Goal: Navigation & Orientation: Go to known website

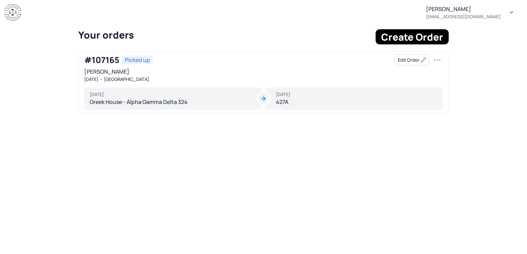
click at [436, 60] on button "button" at bounding box center [436, 59] width 11 height 11
click at [255, 149] on div "[PERSON_NAME] [EMAIL_ADDRESS][DOMAIN_NAME] Button Your orders Create Order #107…" at bounding box center [263, 127] width 527 height 254
click at [265, 100] on tui-avatar at bounding box center [263, 98] width 11 height 11
click at [124, 104] on div "[DATE] Greek House - Alpha Gamma Delta 324" at bounding box center [173, 99] width 178 height 23
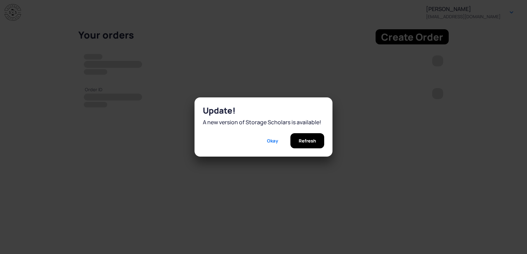
click at [302, 142] on span "Refresh" at bounding box center [306, 140] width 17 height 15
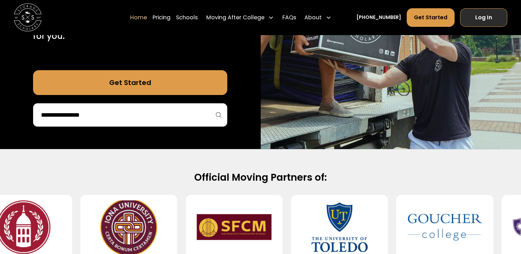
scroll to position [172, 0]
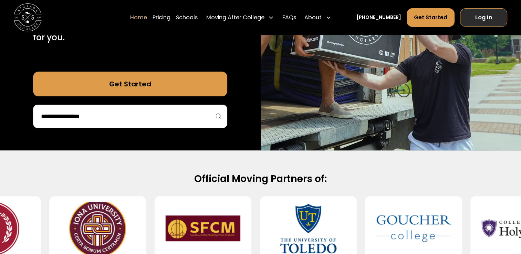
click at [488, 13] on link "Log In" at bounding box center [483, 17] width 47 height 19
